Goal: Task Accomplishment & Management: Manage account settings

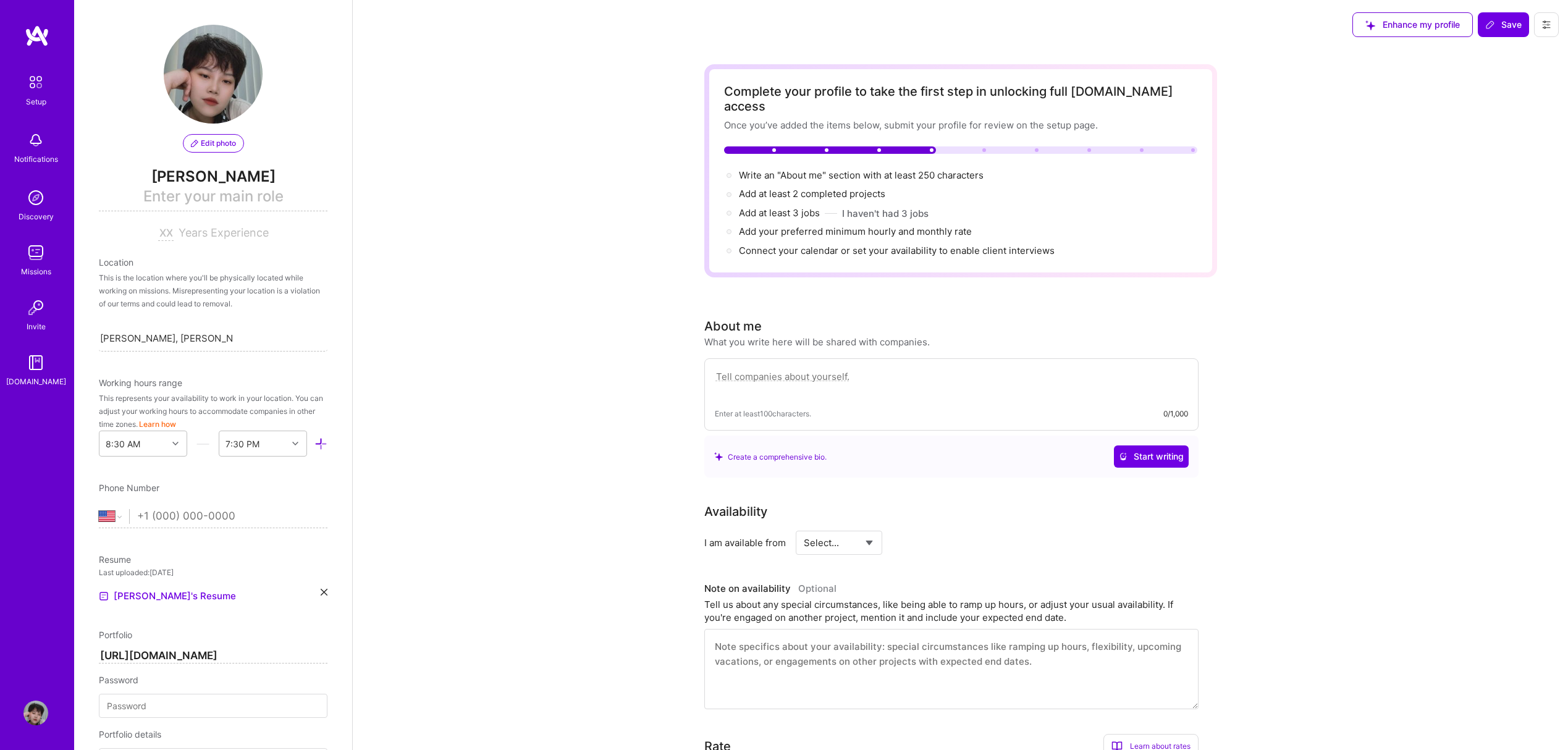
select select "US"
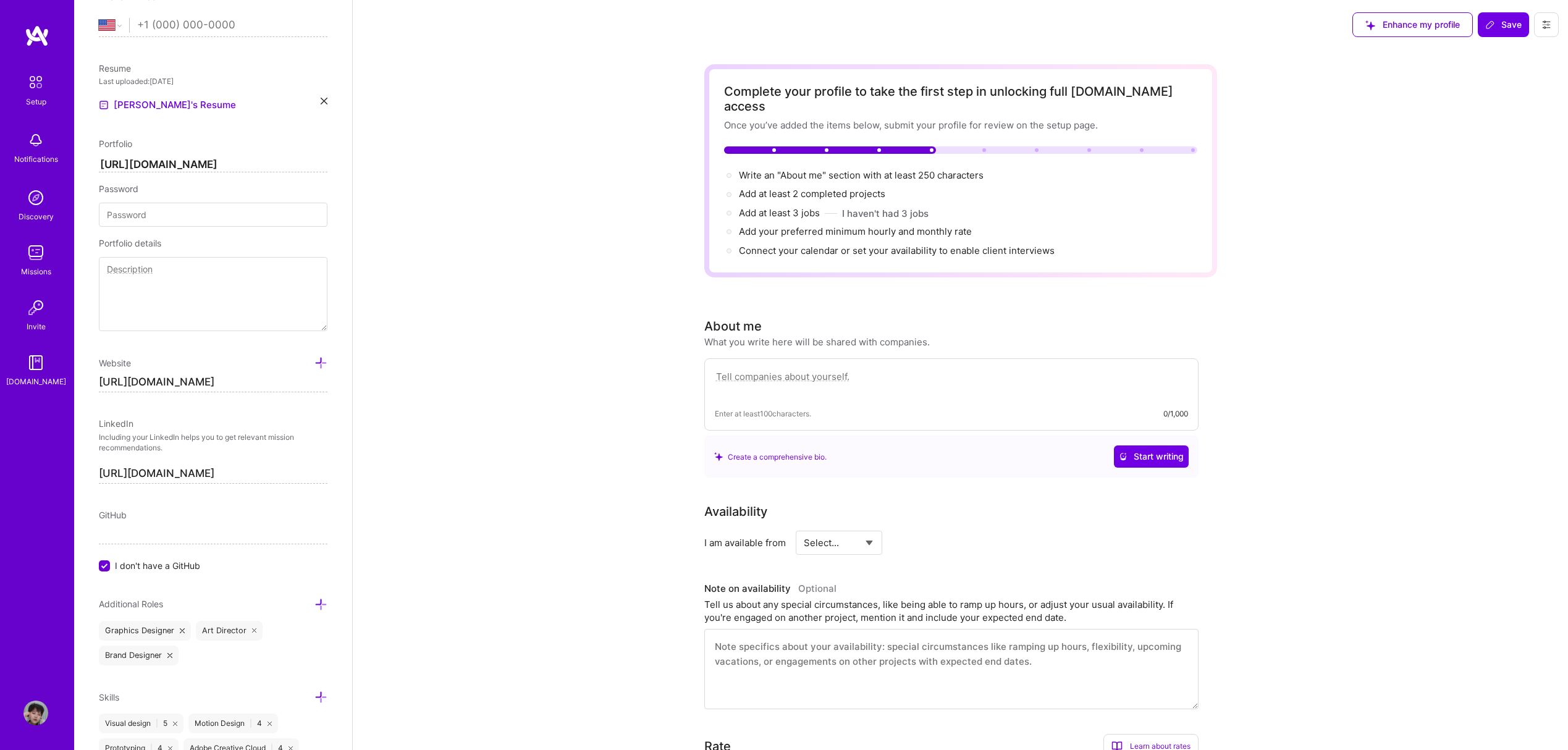
scroll to position [488, 0]
drag, startPoint x: 232, startPoint y: 382, endPoint x: 66, endPoint y: 370, distance: 166.4
click at [66, 370] on div "Setup Notifications Discovery Missions Invite [DOMAIN_NAME] Profile Close Show …" at bounding box center [784, 611] width 1568 height 1222
click at [175, 167] on input "[URL][DOMAIN_NAME]" at bounding box center [213, 168] width 228 height 15
drag, startPoint x: 243, startPoint y: 173, endPoint x: 57, endPoint y: 172, distance: 186.0
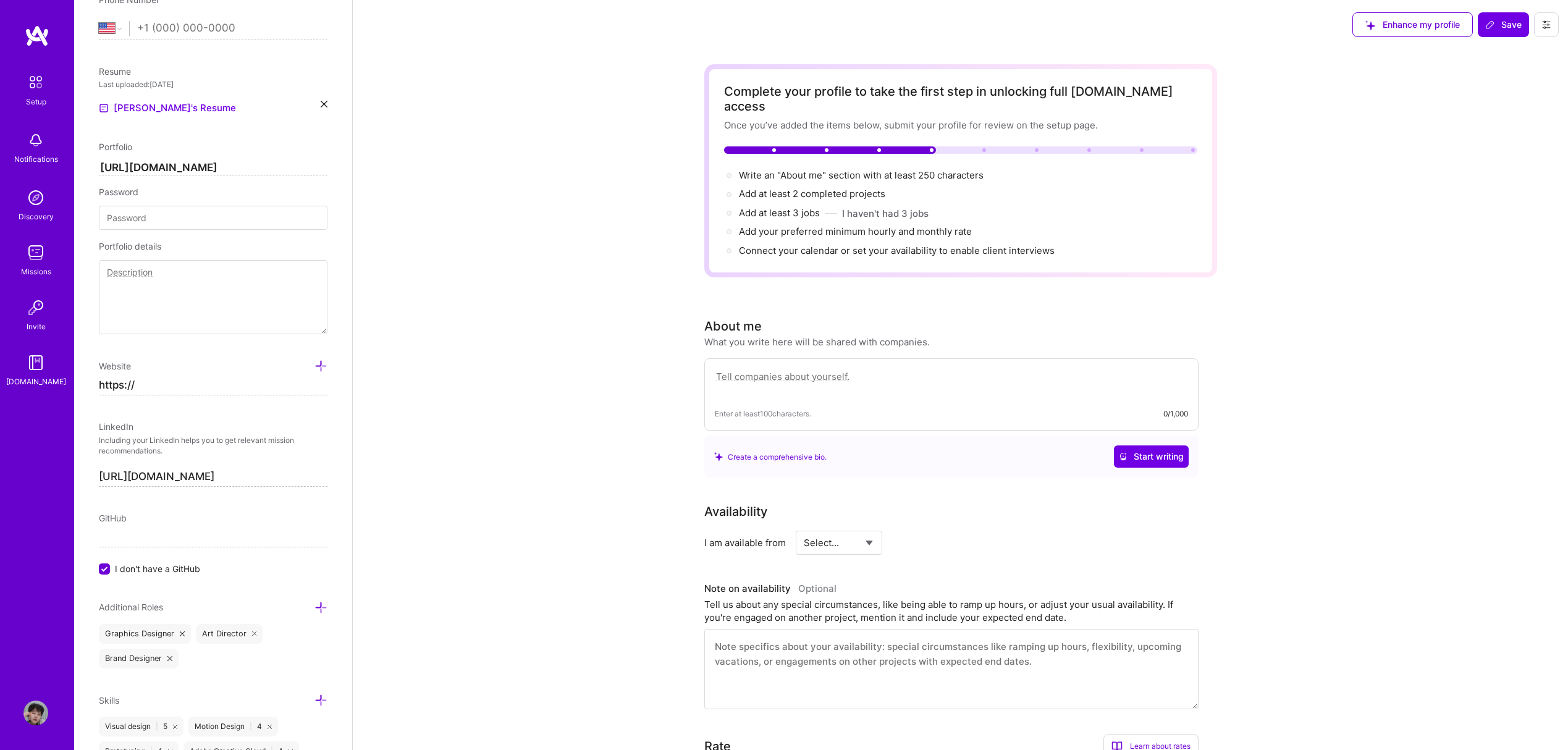
click at [57, 172] on div "Setup Notifications Discovery Missions Invite [DOMAIN_NAME] Profile Close Show …" at bounding box center [784, 611] width 1568 height 1222
click at [150, 380] on input "https://" at bounding box center [213, 386] width 228 height 20
drag, startPoint x: 153, startPoint y: 386, endPoint x: 89, endPoint y: 378, distance: 64.5
click at [89, 378] on div "Edit photo [PERSON_NAME] Enter your main role Years Experience Location This is…" at bounding box center [213, 375] width 278 height 750
paste input "[DOMAIN_NAME]/"
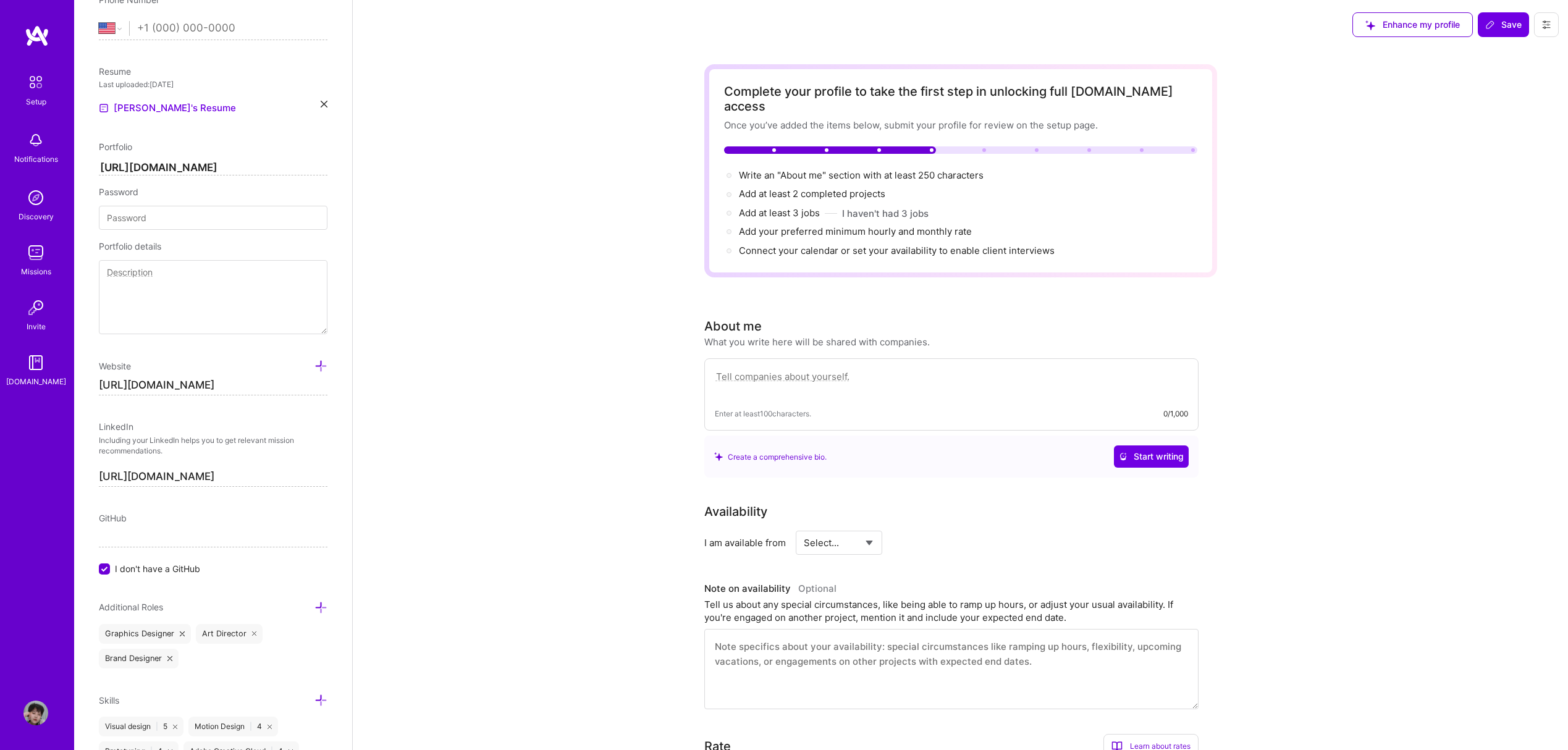
type input "[URL][DOMAIN_NAME]"
click at [445, 381] on div "Complete your profile to take the first step in unlocking full [DOMAIN_NAME] ac…" at bounding box center [960, 638] width 1215 height 1179
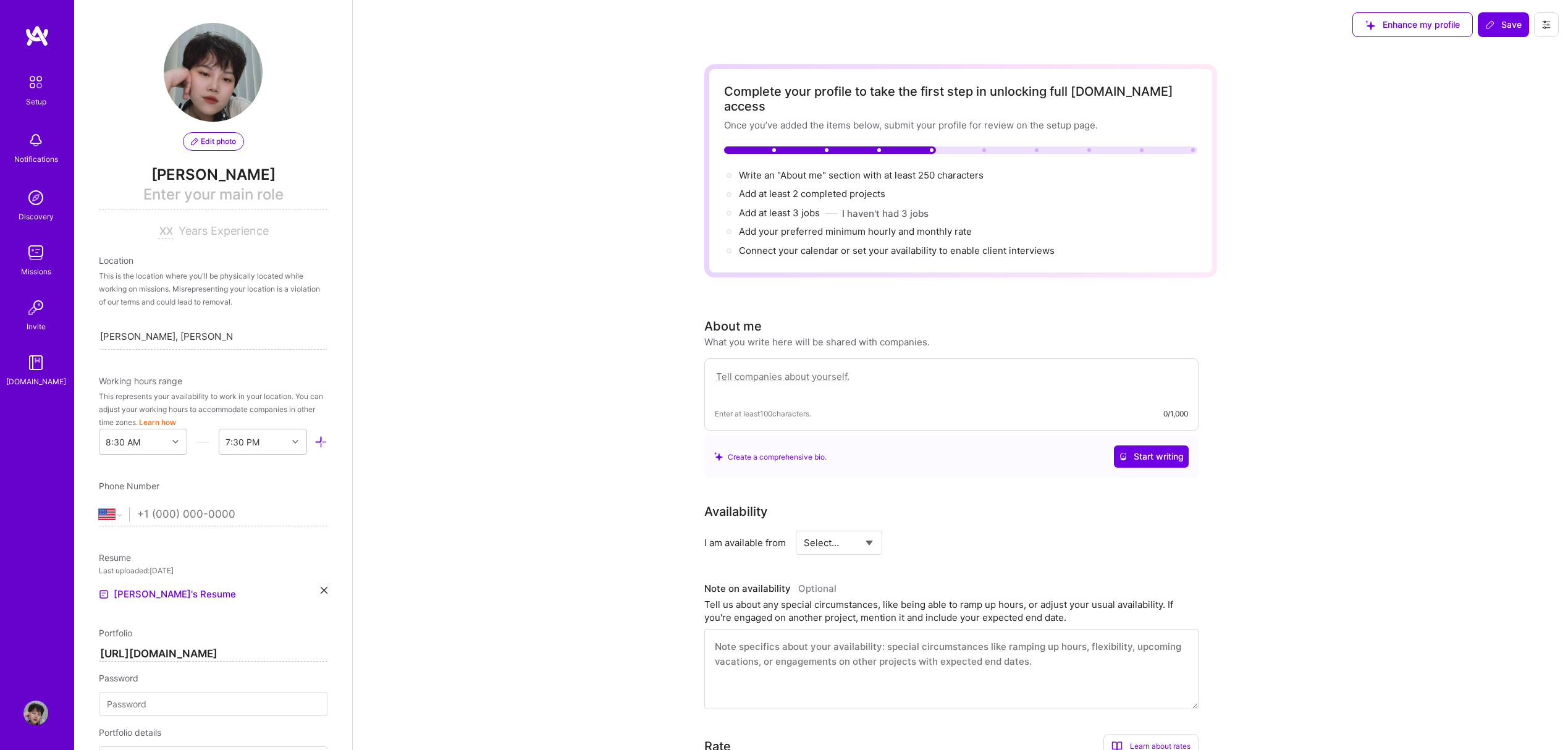
scroll to position [0, 0]
click at [219, 198] on span "Enter your main role" at bounding box center [213, 198] width 228 height 25
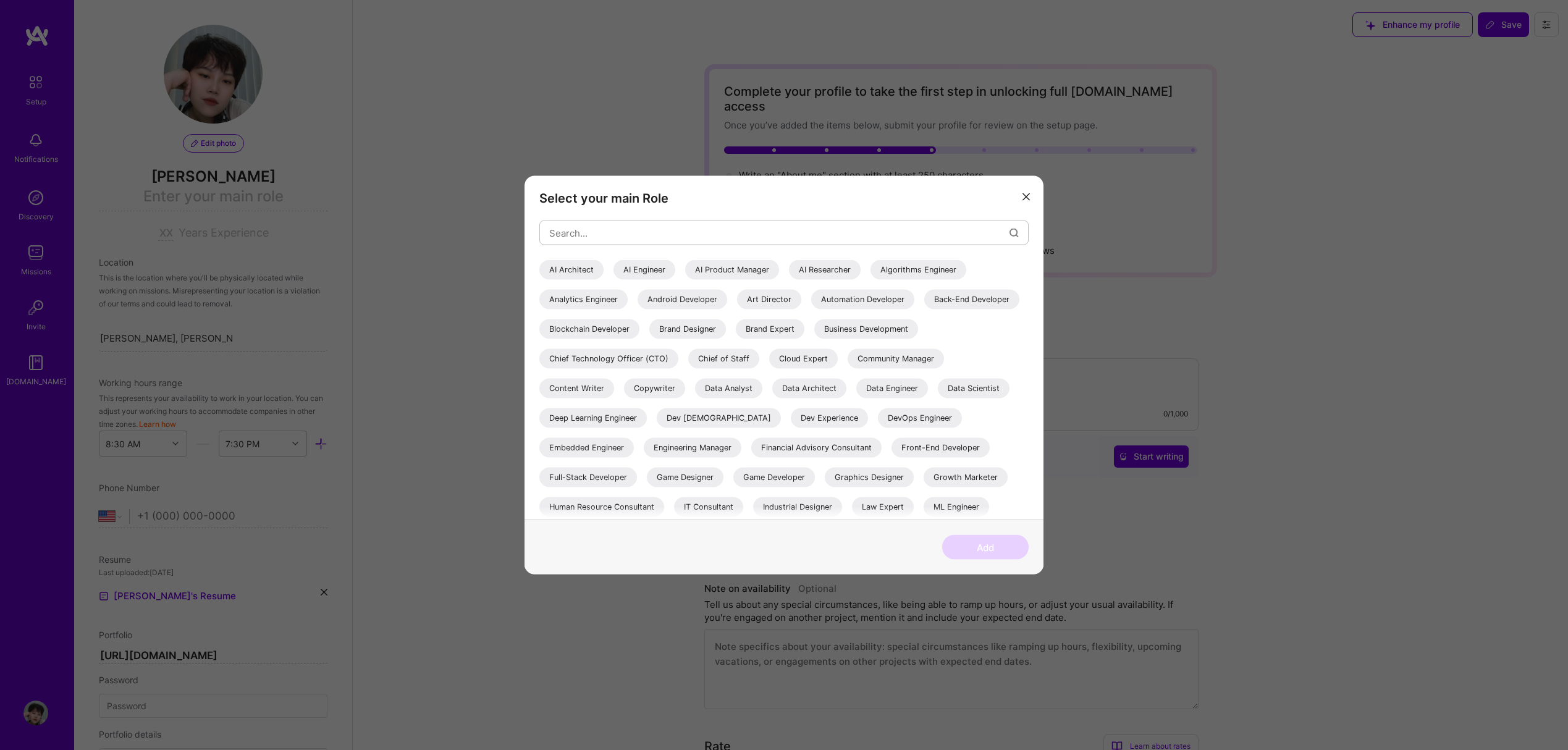
click at [467, 145] on div "Select your main Role AI Architect AI Engineer AI Product Manager AI Researcher…" at bounding box center [784, 375] width 1568 height 750
